Goal: Task Accomplishment & Management: Manage account settings

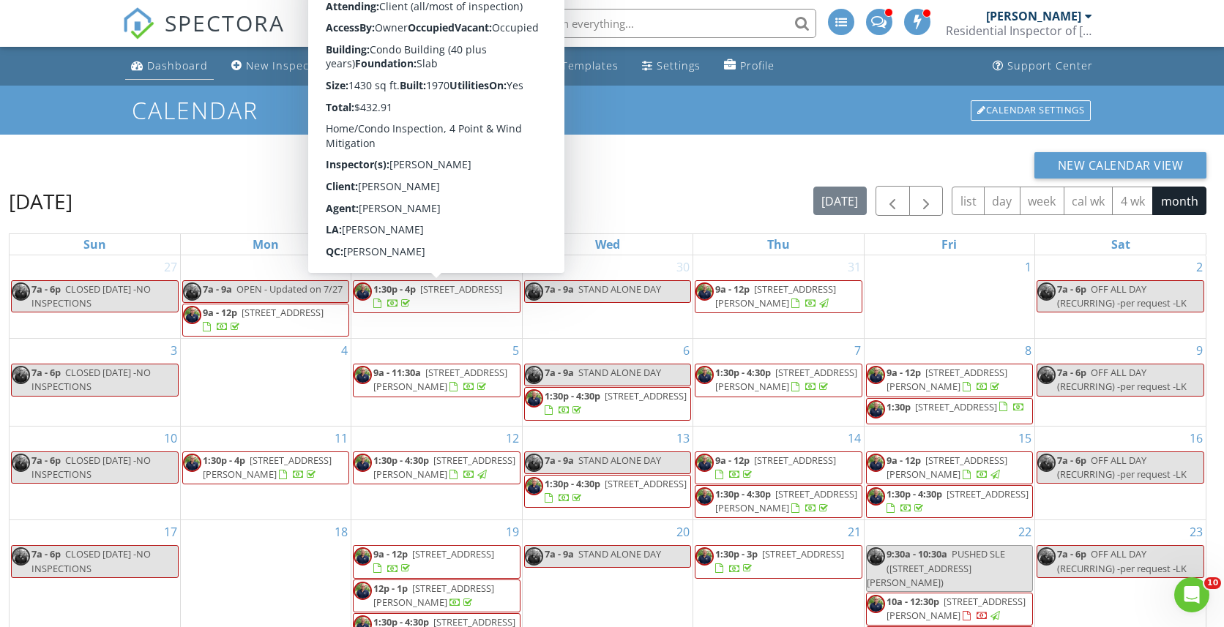
click at [179, 71] on div "Dashboard" at bounding box center [177, 66] width 61 height 14
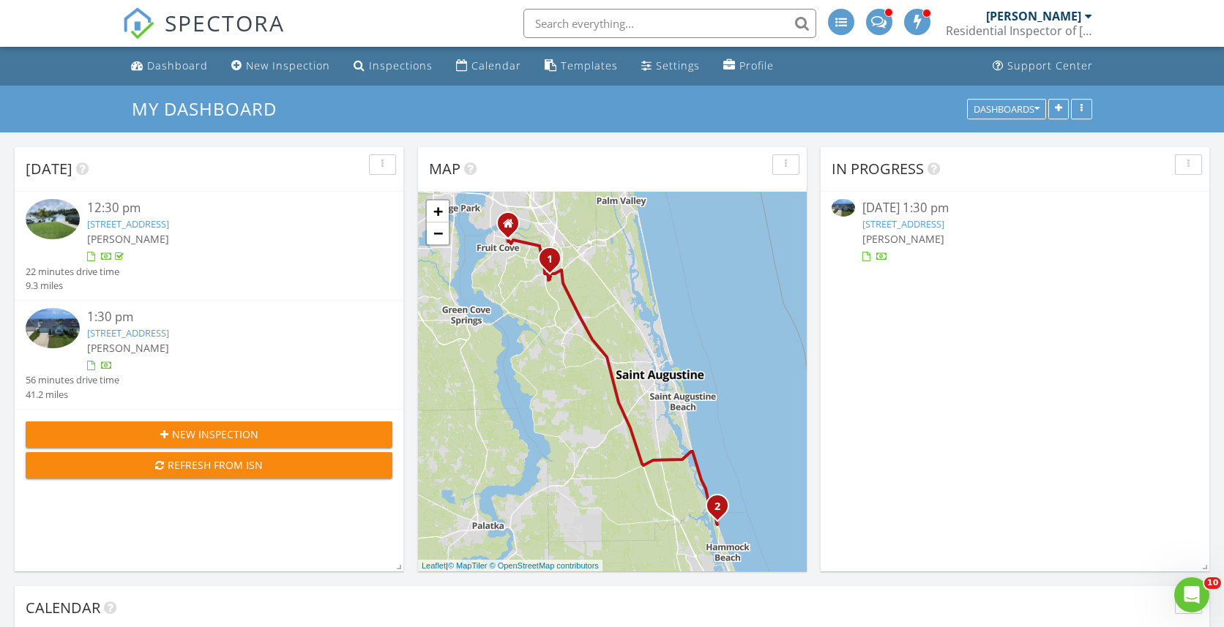
click at [169, 329] on link "24 Los Lagos Blvd , Palm Coast, FL 32137" at bounding box center [128, 332] width 82 height 13
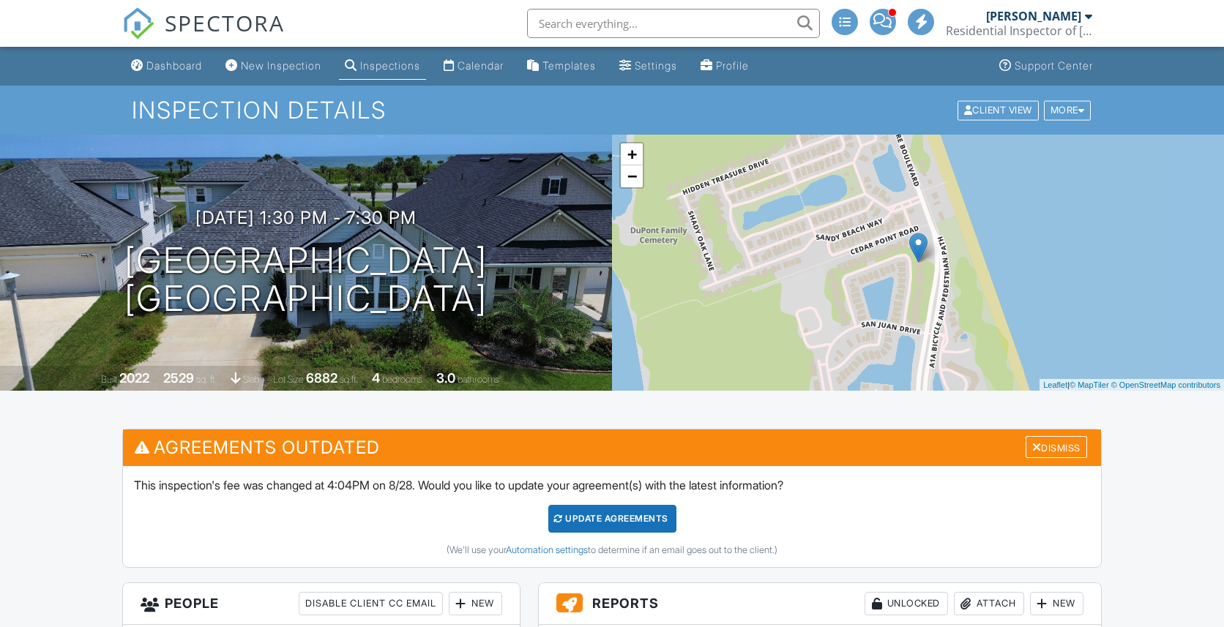
scroll to position [556, 0]
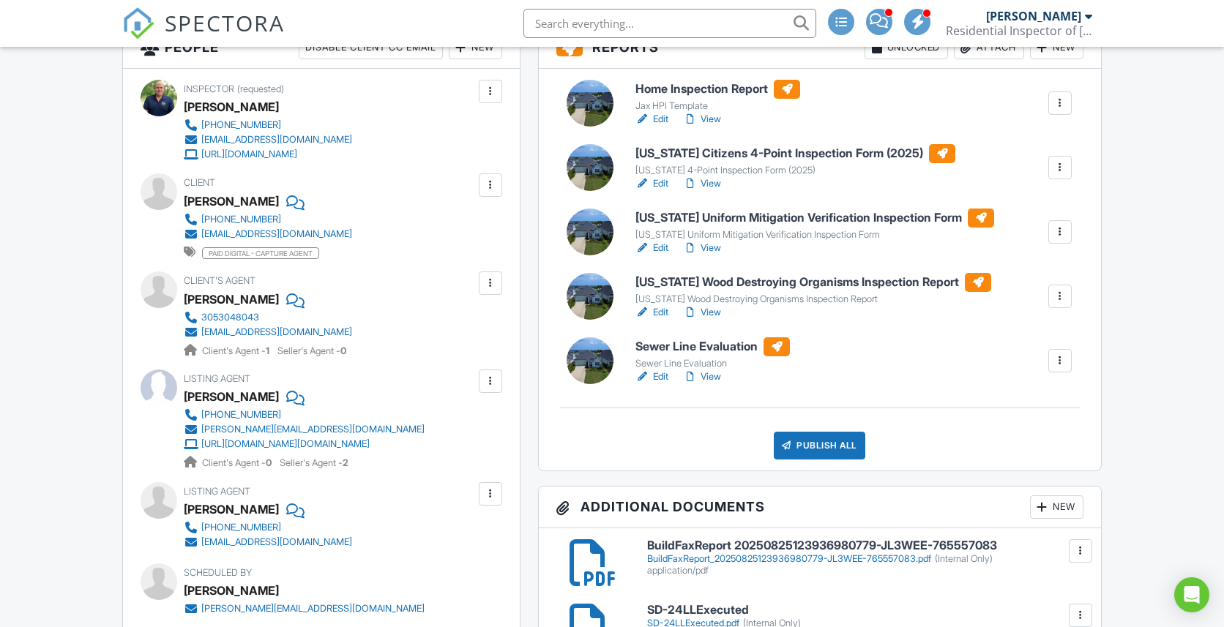
click at [1058, 354] on div at bounding box center [1060, 361] width 15 height 15
click at [1012, 474] on div "Delete" at bounding box center [1016, 474] width 31 height 16
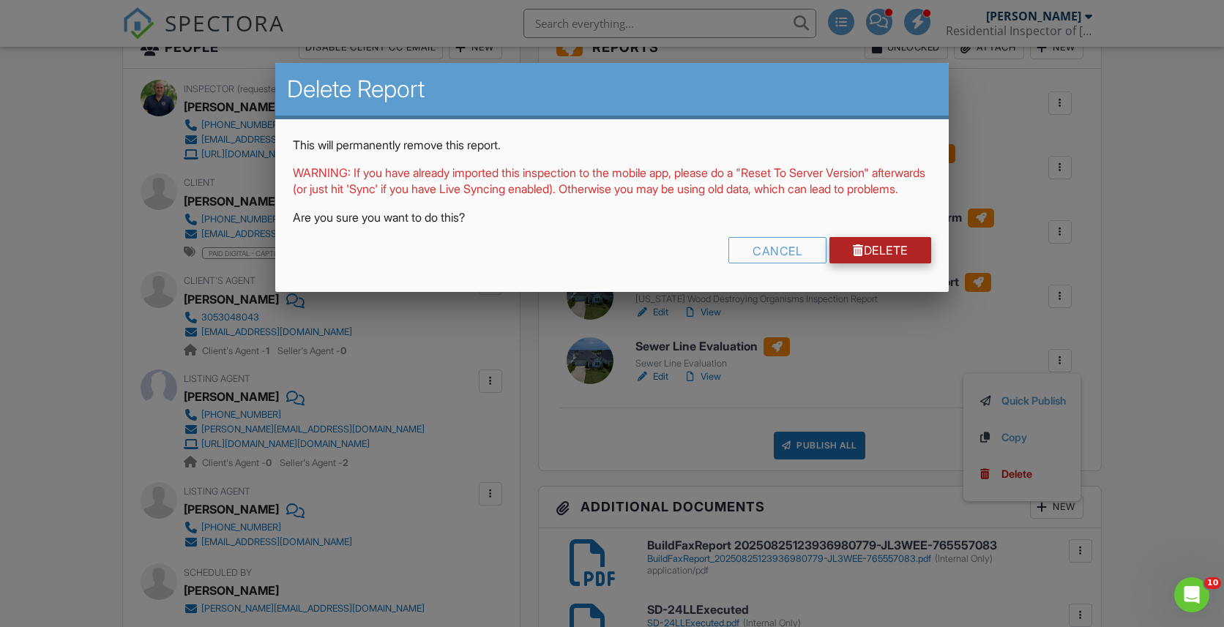
click at [904, 264] on link "Delete" at bounding box center [880, 250] width 102 height 26
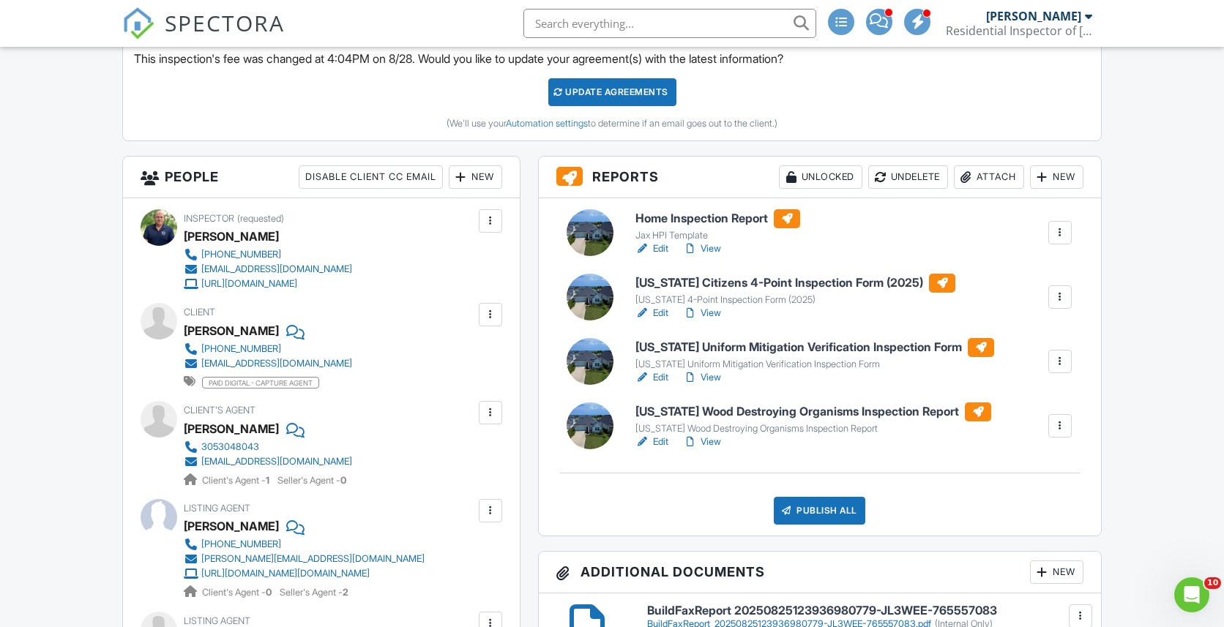
click at [712, 245] on link "View" at bounding box center [702, 249] width 38 height 15
click at [712, 313] on link "View" at bounding box center [702, 313] width 38 height 15
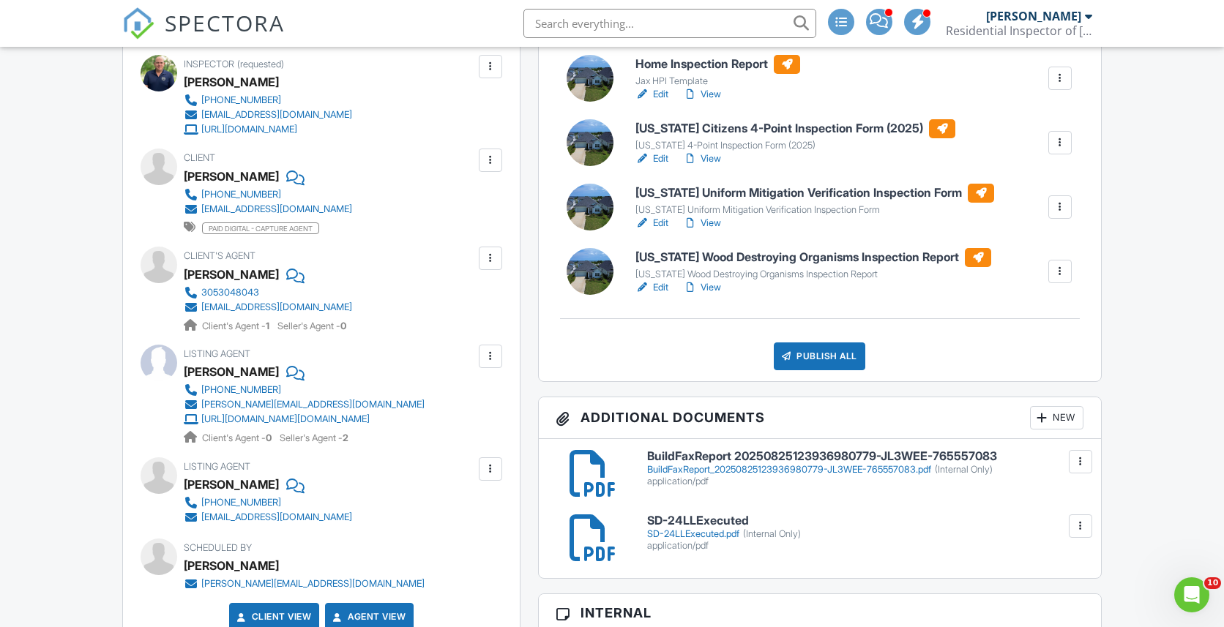
scroll to position [586, 0]
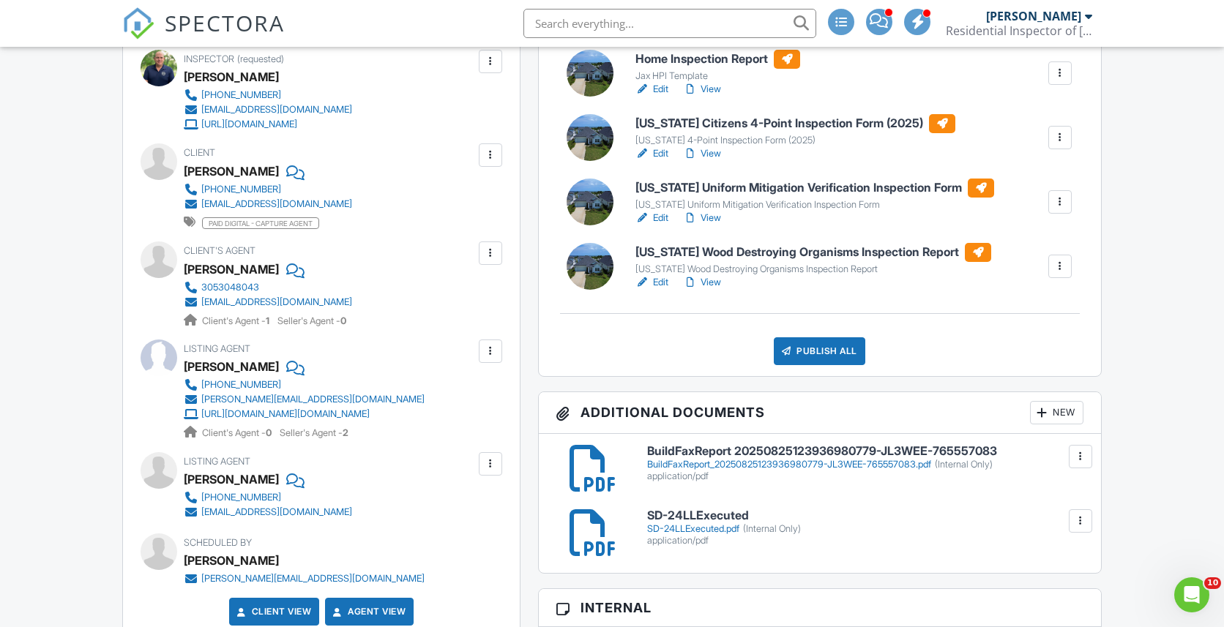
click at [713, 219] on link "View" at bounding box center [702, 218] width 38 height 15
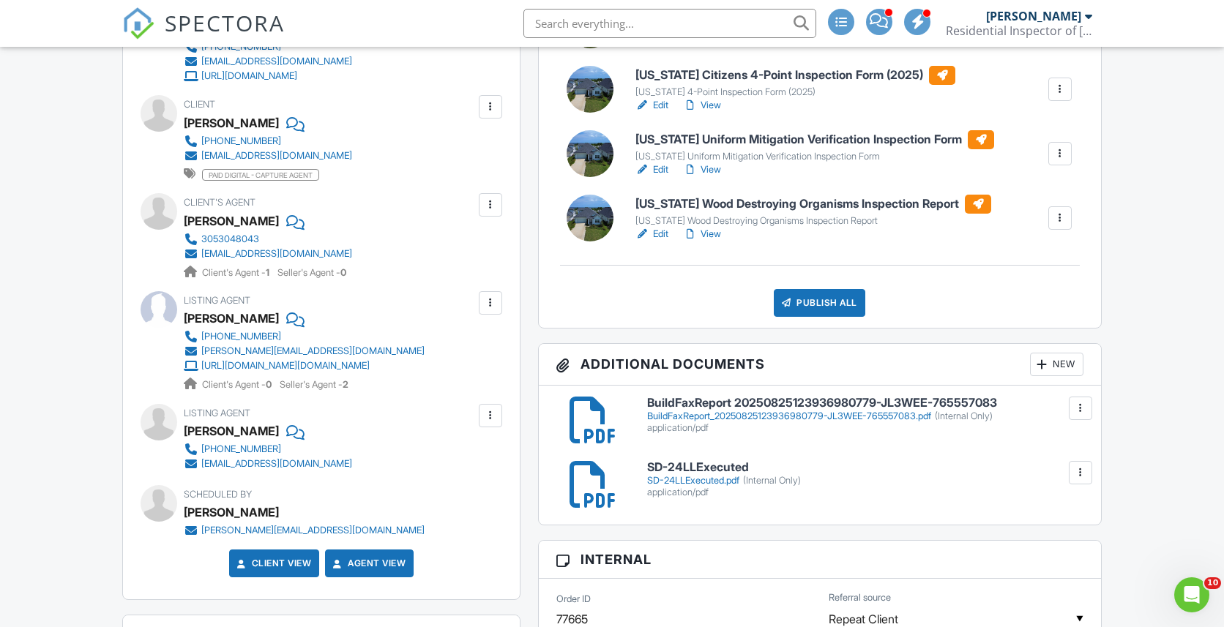
scroll to position [635, 0]
click at [714, 231] on link "View" at bounding box center [702, 233] width 38 height 15
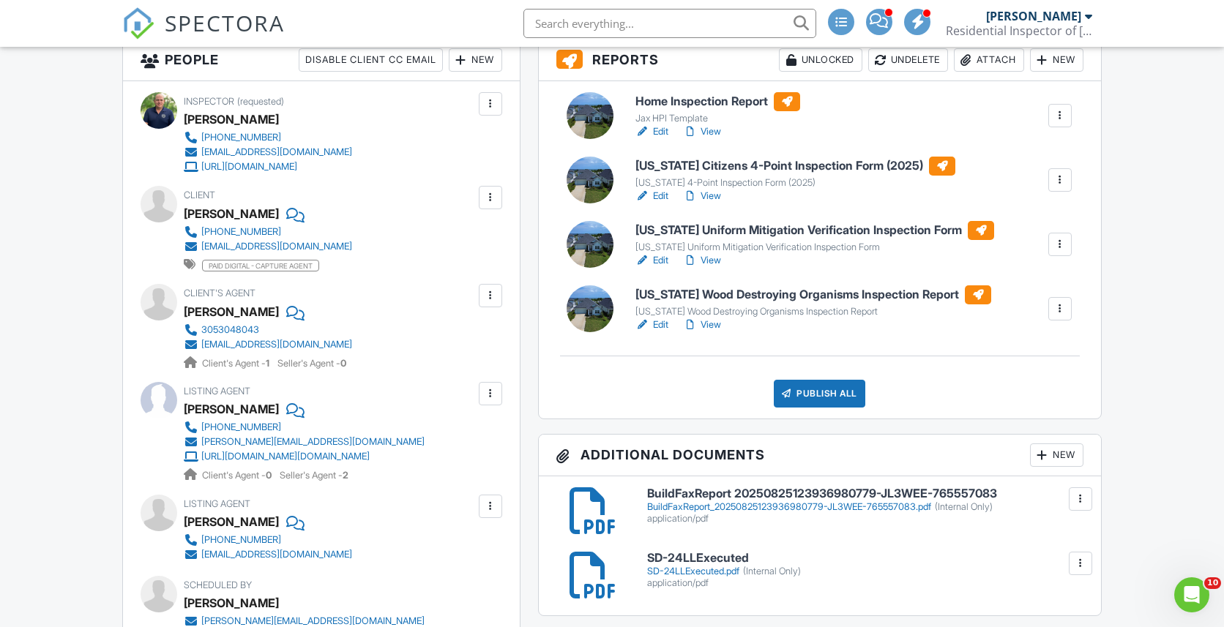
scroll to position [560, 0]
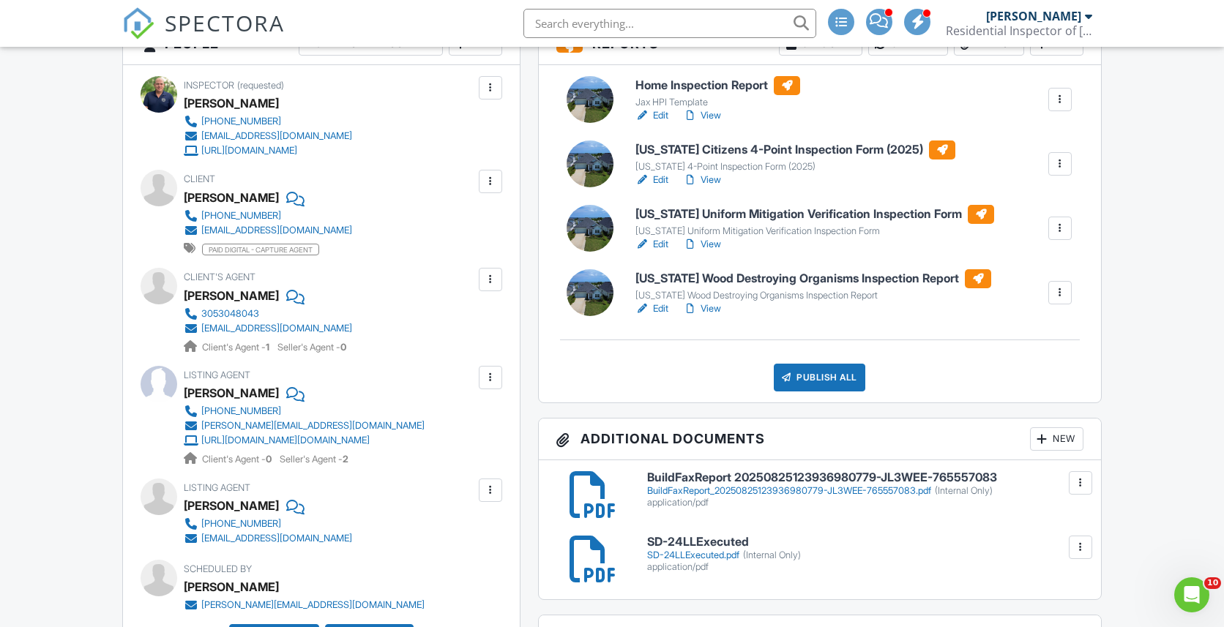
click at [716, 309] on link "View" at bounding box center [702, 309] width 38 height 15
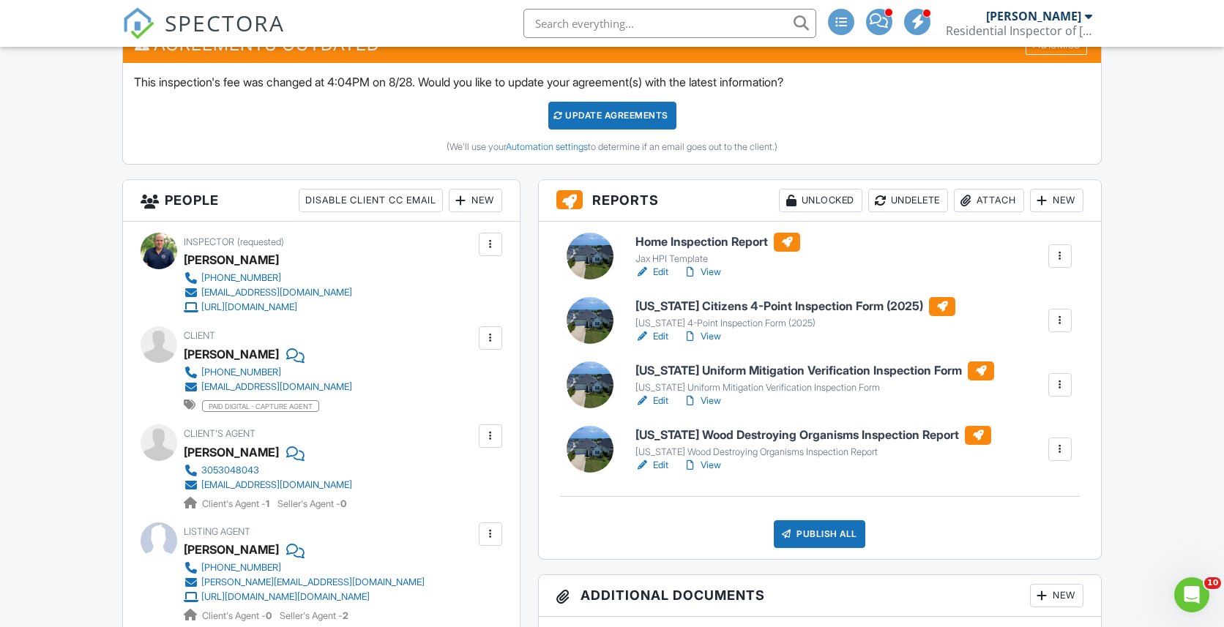
scroll to position [408, 0]
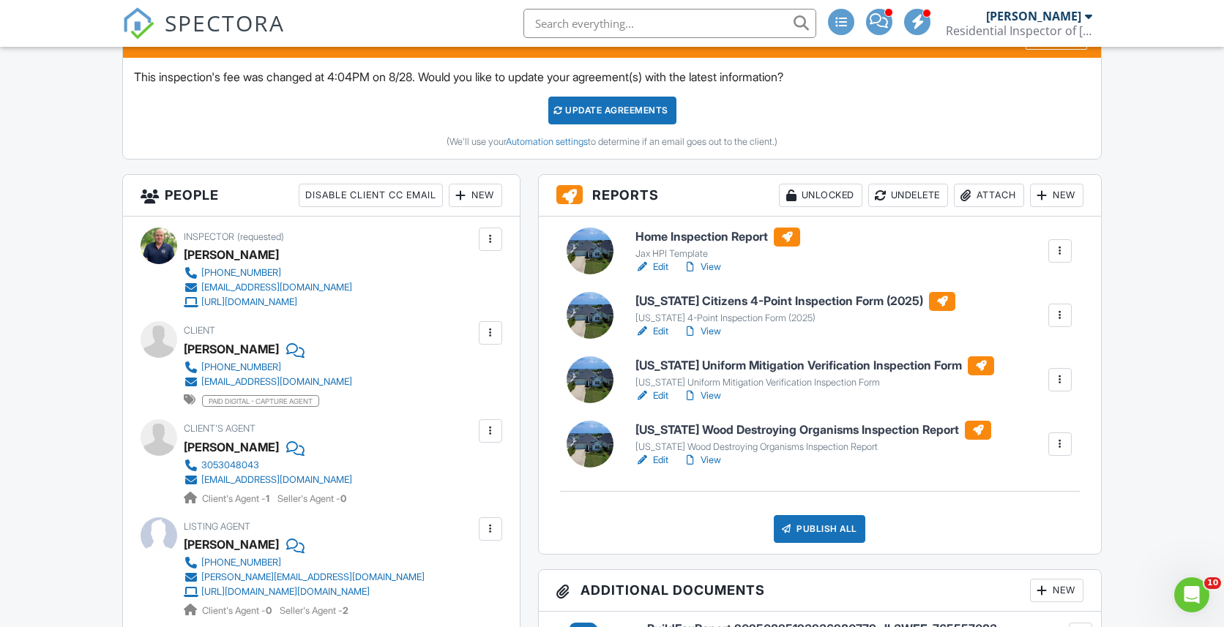
click at [711, 455] on link "View" at bounding box center [702, 460] width 38 height 15
